Goal: Transaction & Acquisition: Obtain resource

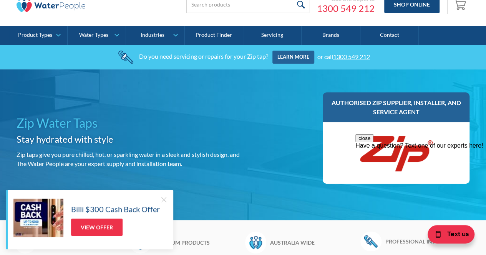
click at [162, 199] on div at bounding box center [164, 200] width 8 height 8
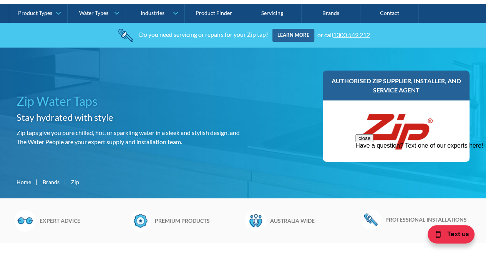
scroll to position [55, 0]
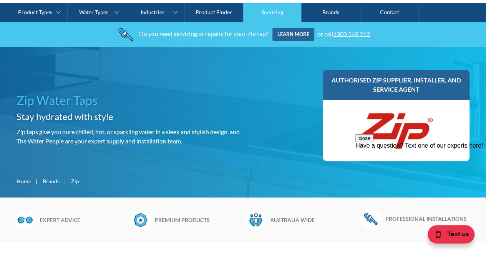
click at [269, 10] on link "Servicing" at bounding box center [272, 12] width 58 height 19
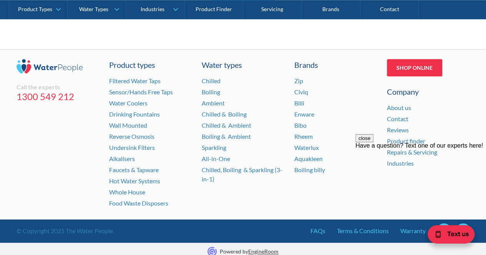
scroll to position [3317, 0]
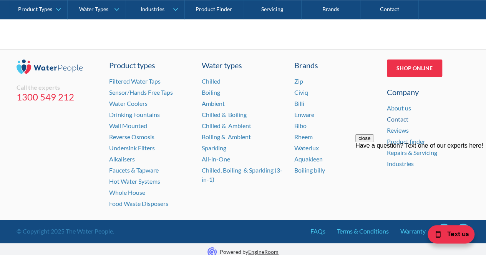
click at [401, 116] on link "Contact" at bounding box center [398, 119] width 22 height 7
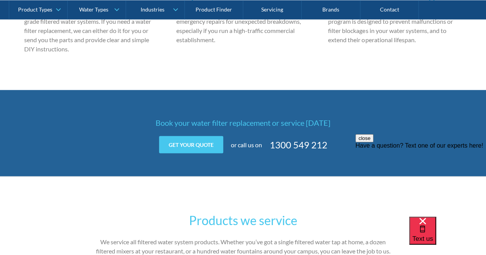
scroll to position [1035, 0]
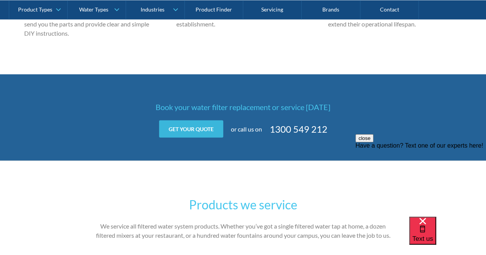
click at [210, 127] on link "Get your quote" at bounding box center [191, 129] width 64 height 17
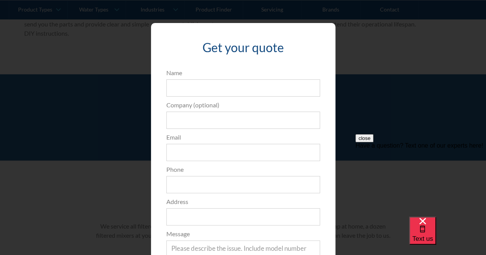
scroll to position [121, 0]
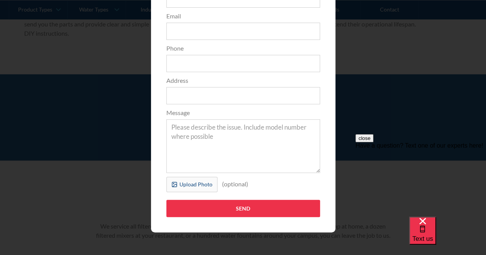
click at [385, 137] on div "close Have a question? Text one of our experts here!" at bounding box center [420, 180] width 131 height 92
click at [373, 149] on div "close Have a question? Text one of our experts here!" at bounding box center [420, 141] width 131 height 15
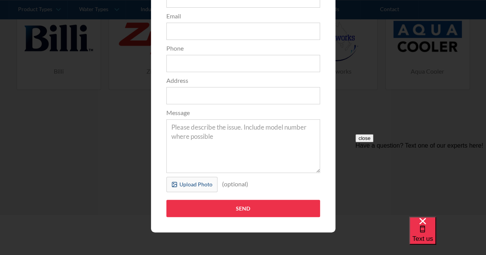
scroll to position [0, 0]
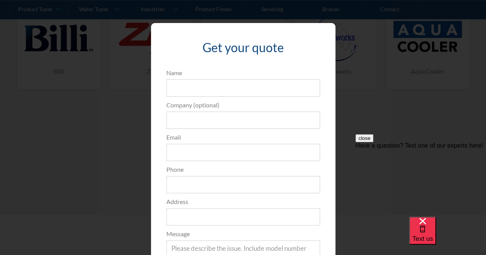
click at [373, 142] on button "close" at bounding box center [364, 138] width 18 height 8
click at [397, 124] on div "Get your quote 3edfad95ad8c3dfade3524ea47e0e3f2a74a58f3e0bd211ff5584a90323ec471…" at bounding box center [242, 188] width 455 height 346
drag, startPoint x: 397, startPoint y: 124, endPoint x: 164, endPoint y: 26, distance: 253.2
click at [321, 94] on div "Get your quote 3edfad95ad8c3dfade3524ea47e0e3f2a74a58f3e0bd211ff5584a90323ec471…" at bounding box center [242, 188] width 455 height 346
